Goal: Transaction & Acquisition: Book appointment/travel/reservation

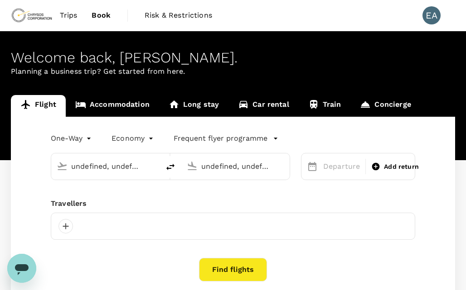
type input "Kotoka Intl (ACC)"
type input "[GEOGRAPHIC_DATA] (TKD)"
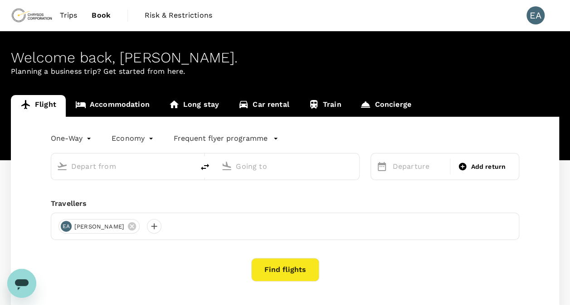
type input "Kotoka Intl (ACC)"
type input "[GEOGRAPHIC_DATA] (TKD)"
type input "Kotoka Intl (ACC)"
type input "[GEOGRAPHIC_DATA] (TKD)"
